Goal: Information Seeking & Learning: Understand process/instructions

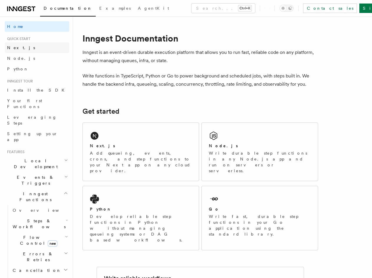
click at [16, 47] on span "Next.js" at bounding box center [21, 47] width 28 height 5
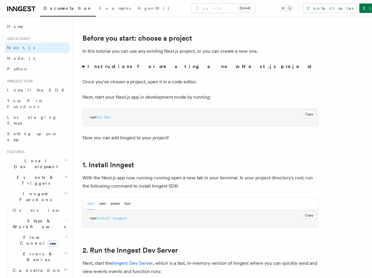
scroll to position [235, 0]
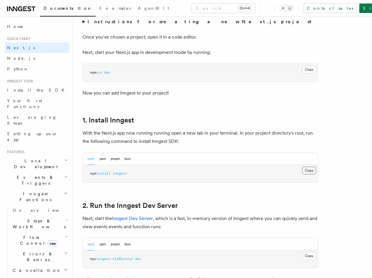
click at [303, 172] on button "Copy Copied" at bounding box center [309, 171] width 14 height 8
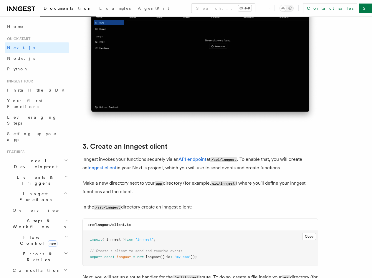
scroll to position [589, 0]
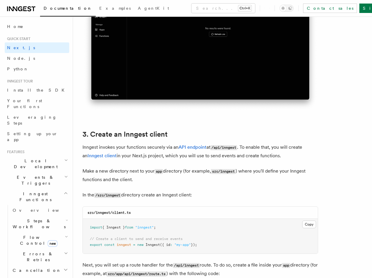
click at [113, 196] on code "/src/inngest" at bounding box center [107, 195] width 27 height 5
copy p "inngest"
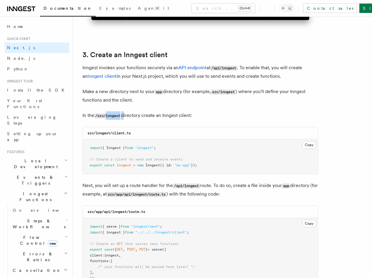
scroll to position [677, 0]
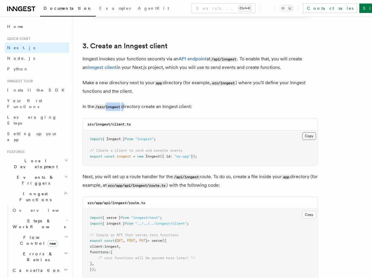
click at [302, 135] on button "Copy Copied" at bounding box center [309, 136] width 14 height 8
drag, startPoint x: 148, startPoint y: 203, endPoint x: 131, endPoint y: 205, distance: 17.5
click at [131, 205] on div "src/app/api/inngest/route.ts" at bounding box center [200, 203] width 235 height 12
copy code "route.ts"
click at [310, 214] on button "Copy Copied" at bounding box center [309, 215] width 14 height 8
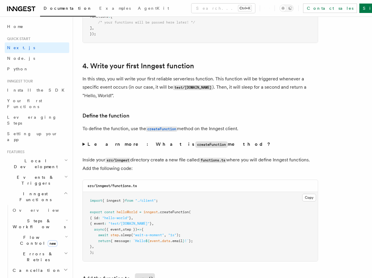
scroll to position [942, 0]
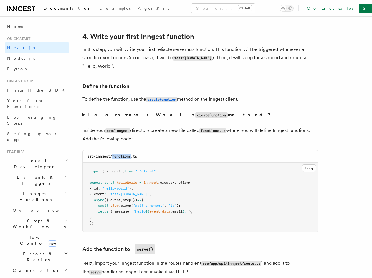
drag, startPoint x: 131, startPoint y: 157, endPoint x: 114, endPoint y: 158, distance: 17.7
click at [114, 158] on code "src/inngest/functions.ts" at bounding box center [111, 156] width 49 height 4
copy code "functions"
